Goal: Obtain resource: Obtain resource

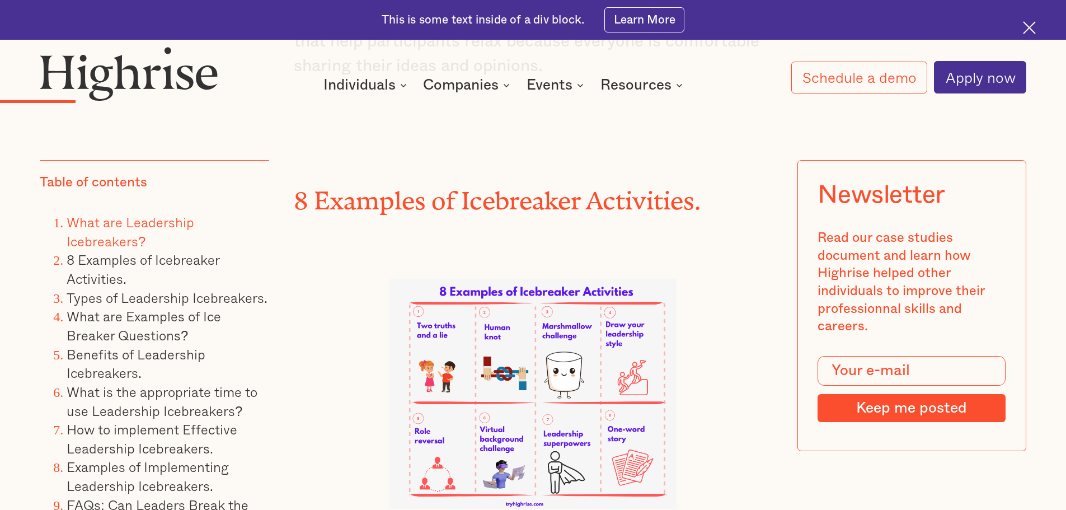
scroll to position [2965, 0]
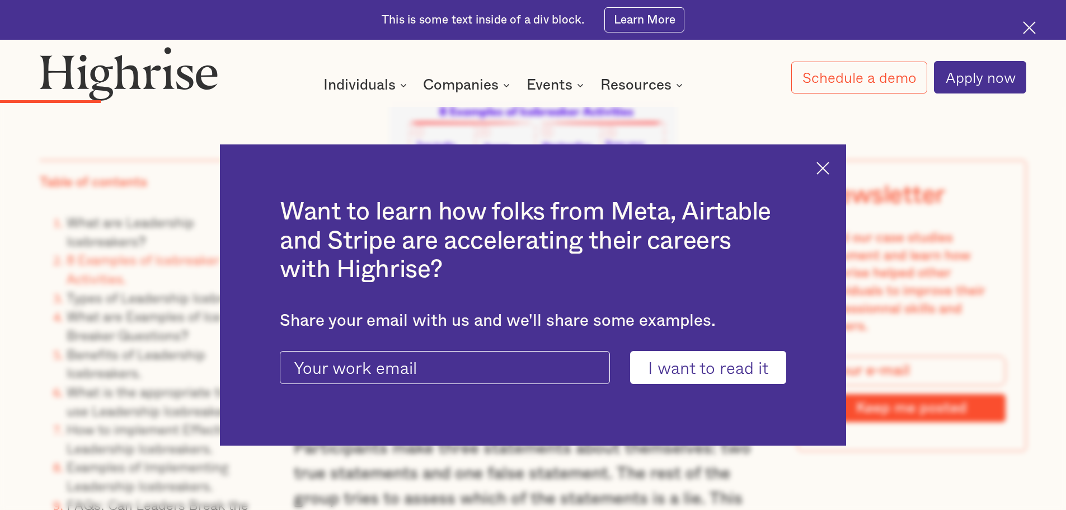
click at [828, 168] on img at bounding box center [822, 168] width 13 height 13
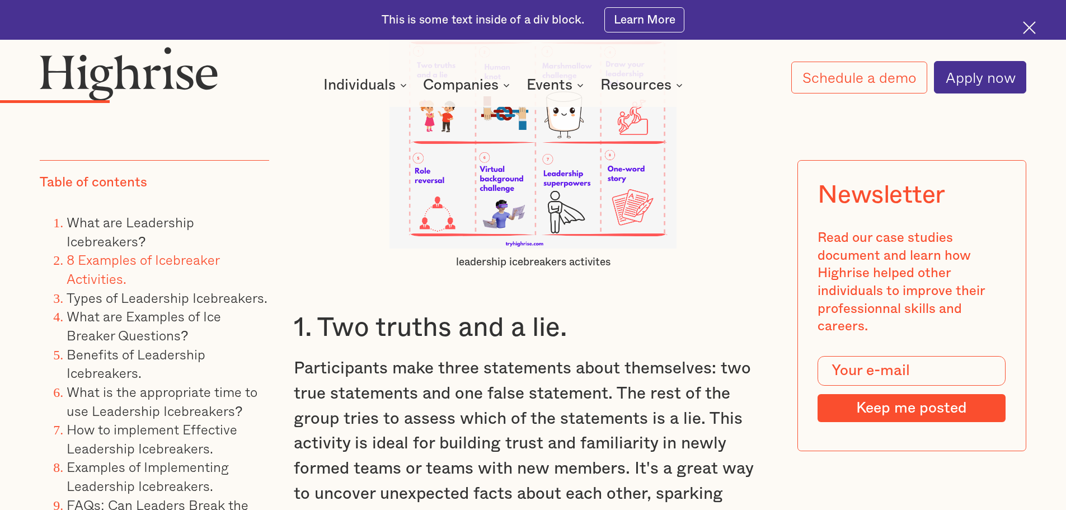
scroll to position [3188, 0]
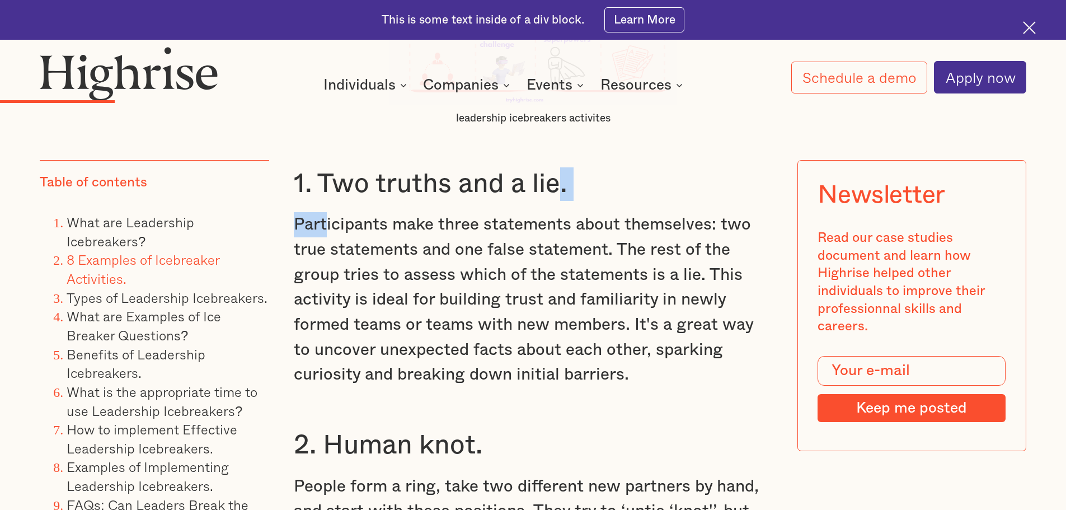
drag, startPoint x: 561, startPoint y: 194, endPoint x: 325, endPoint y: 210, distance: 236.6
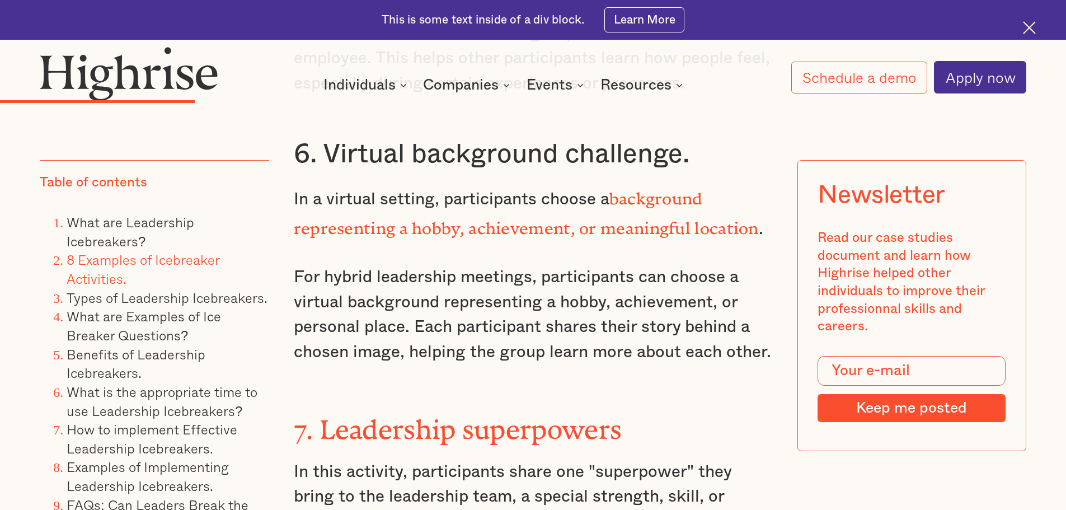
scroll to position [4419, 0]
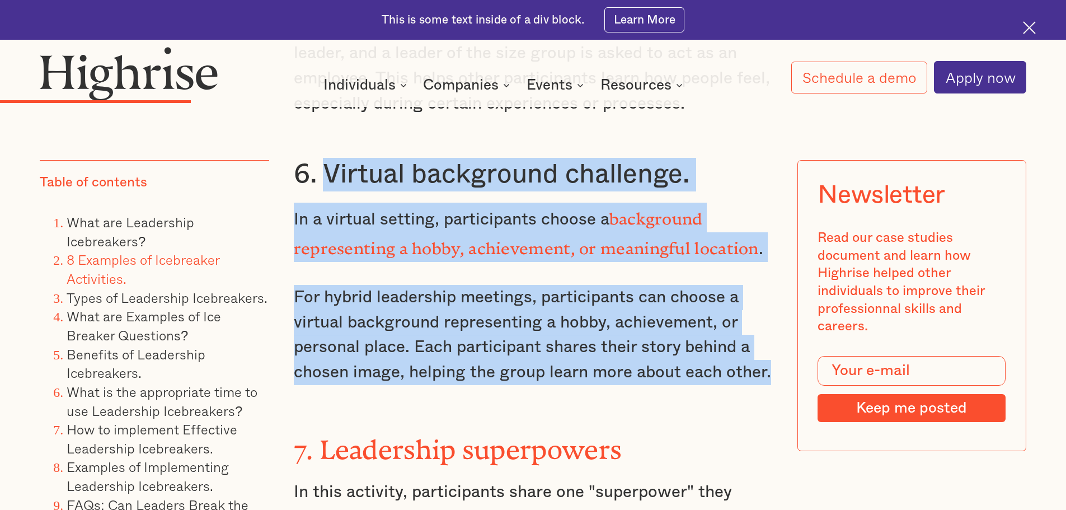
drag, startPoint x: 320, startPoint y: 164, endPoint x: 775, endPoint y: 356, distance: 494.1
copy div "Virtual background challenge. In a virtual setting, participants choose a backg…"
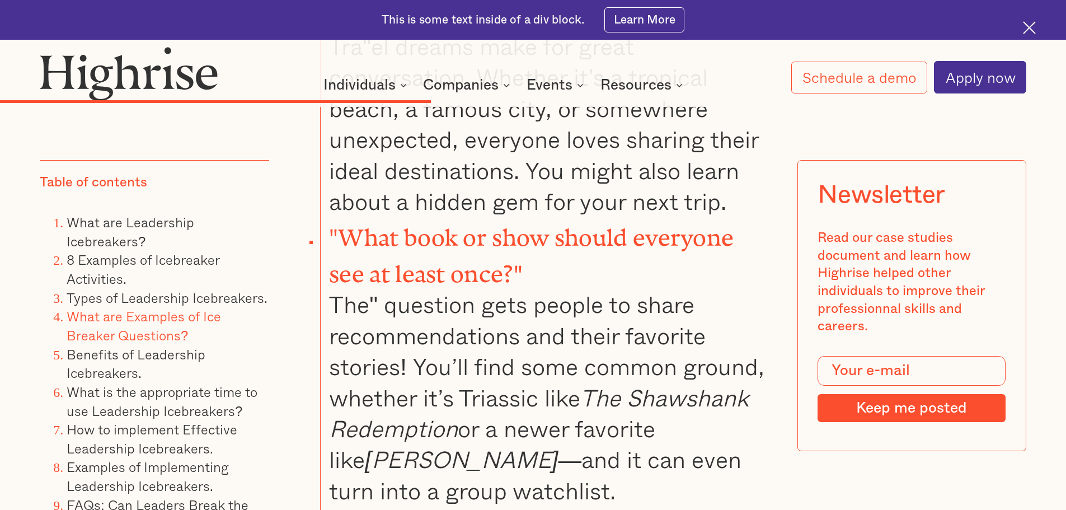
scroll to position [7887, 0]
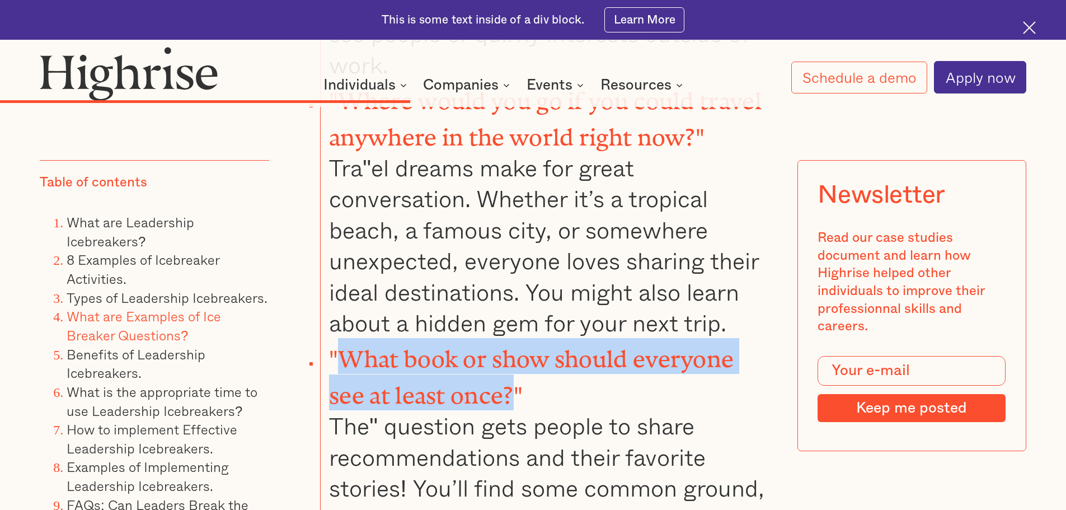
drag, startPoint x: 340, startPoint y: 274, endPoint x: 510, endPoint y: 317, distance: 174.7
click at [510, 346] on strong ""What book or show should everyone see at least once?"" at bounding box center [531, 371] width 404 height 50
copy strong "What book or show should everyone see at least once?"
